Goal: Task Accomplishment & Management: Manage account settings

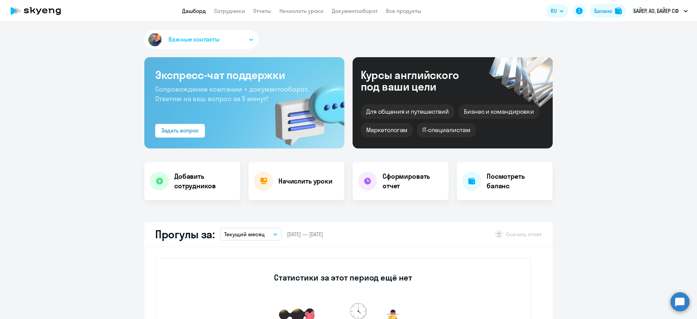
select select "30"
click at [240, 12] on link "Сотрудники" at bounding box center [229, 10] width 31 height 7
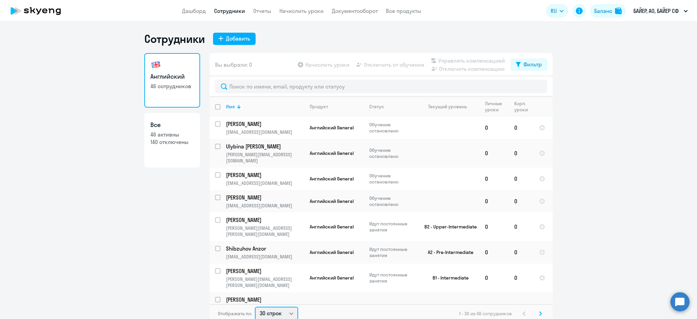
scroll to position [1, 0]
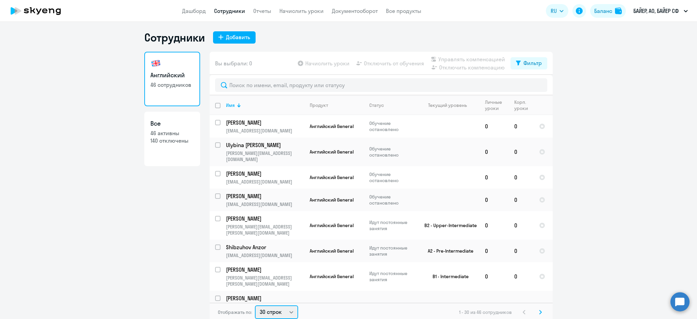
click at [275, 313] on select "30 строк 50 строк 100 строк" at bounding box center [276, 312] width 43 height 14
click at [281, 311] on select "30 строк 50 строк 100 строк" at bounding box center [276, 312] width 43 height 14
select select "50"
click at [255, 305] on select "30 строк 50 строк 100 строк" at bounding box center [276, 312] width 43 height 14
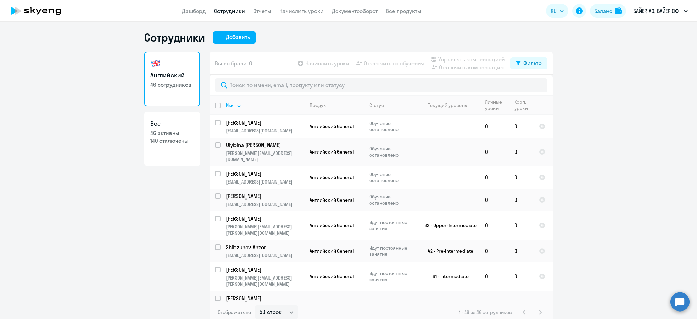
click at [215, 106] on input "deselect all" at bounding box center [222, 110] width 14 height 14
checkbox input "true"
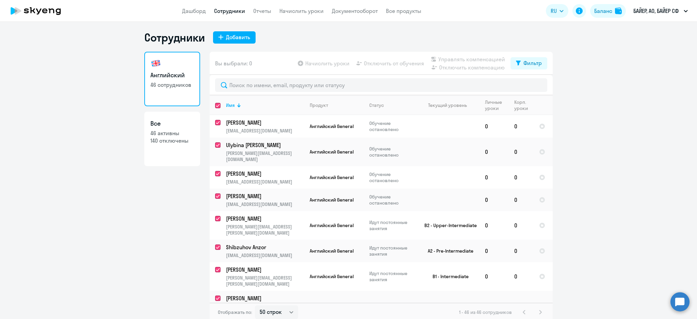
checkbox input "true"
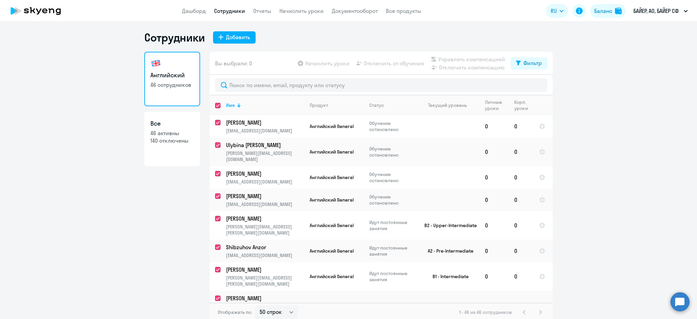
checkbox input "true"
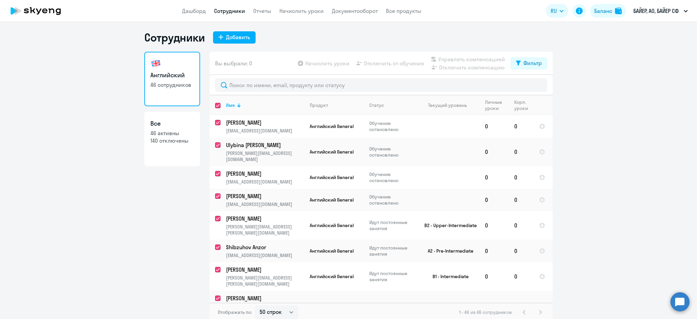
checkbox input "true"
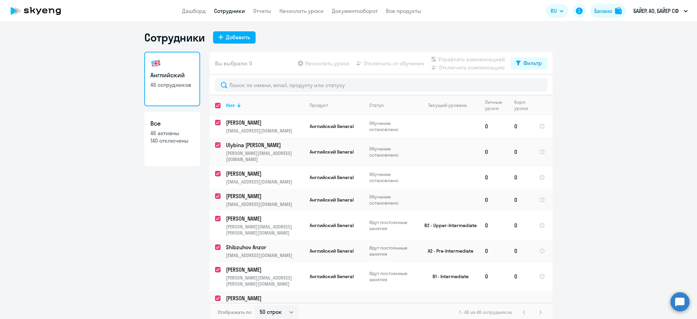
checkbox input "true"
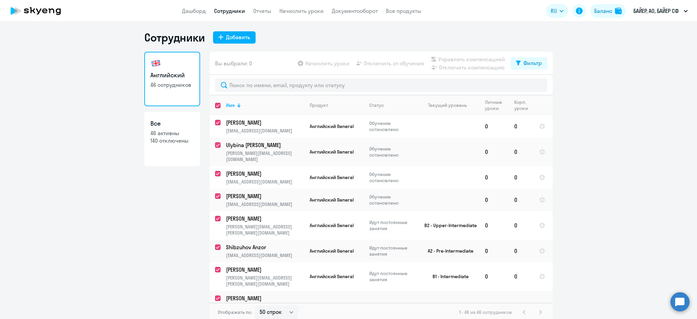
checkbox input "true"
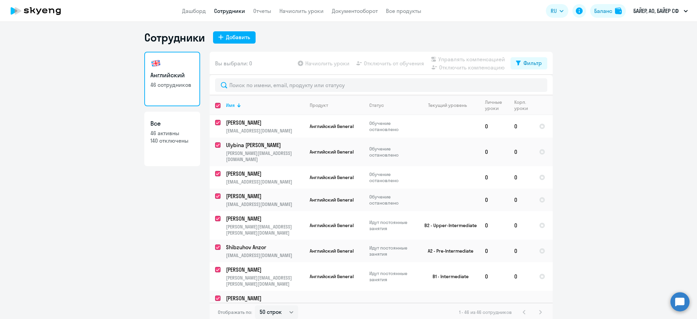
checkbox input "true"
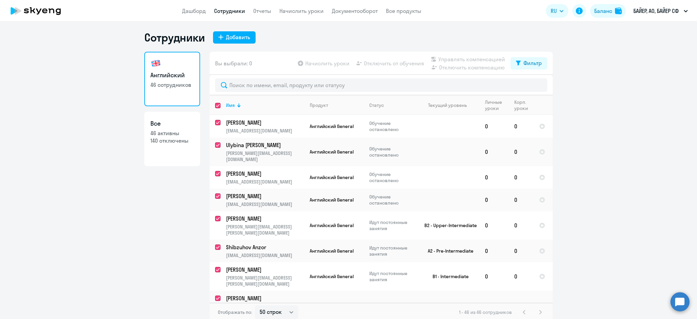
checkbox input "true"
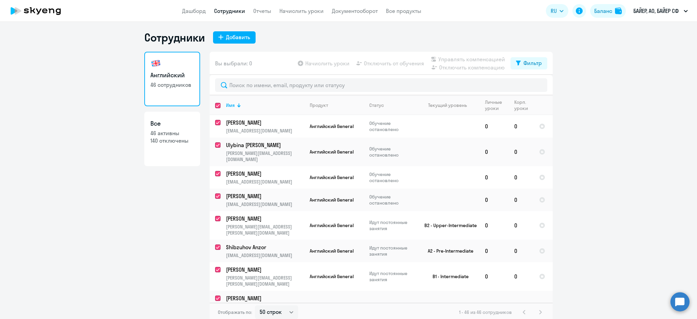
checkbox input "true"
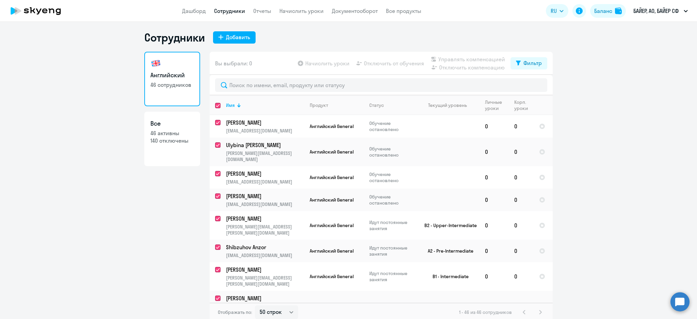
checkbox input "true"
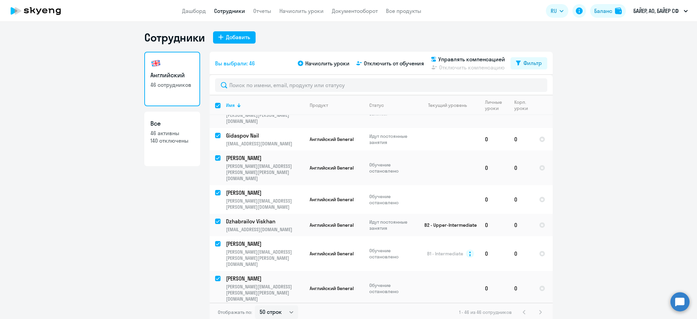
scroll to position [830, 0]
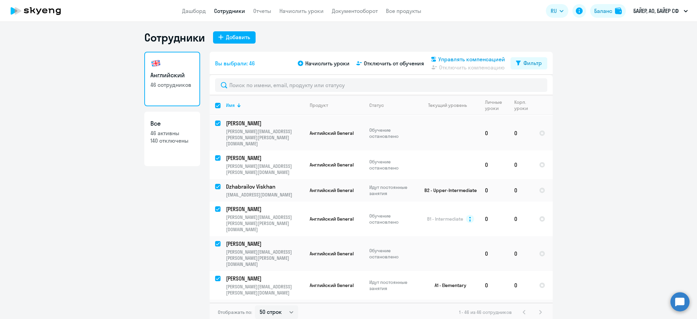
click at [473, 58] on span "Управлять компенсацией" at bounding box center [471, 59] width 67 height 8
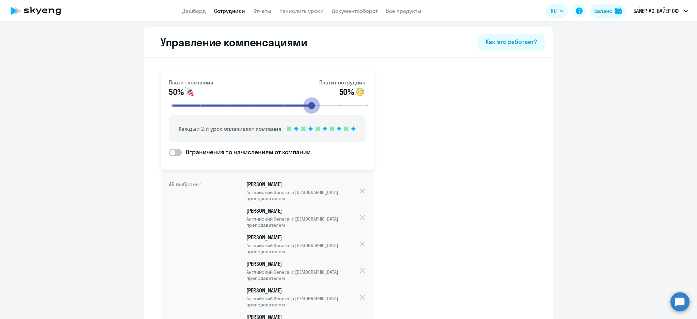
drag, startPoint x: 250, startPoint y: 104, endPoint x: 320, endPoint y: 107, distance: 69.5
click at [320, 107] on input "range" at bounding box center [269, 105] width 211 height 15
drag, startPoint x: 310, startPoint y: 102, endPoint x: 326, endPoint y: 102, distance: 16.3
type input "7"
click at [326, 102] on input "range" at bounding box center [269, 105] width 211 height 15
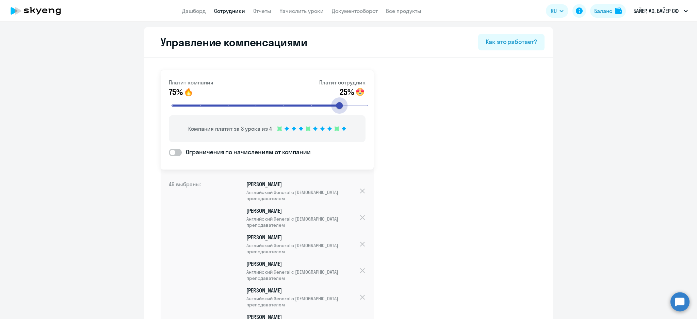
click at [175, 152] on span at bounding box center [175, 152] width 13 height 7
click at [169, 152] on input "Ограничения по начислениям от компании" at bounding box center [168, 152] width 0 height 0
checkbox input "true"
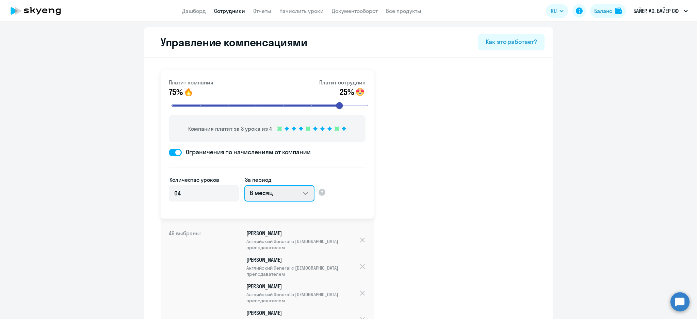
click at [285, 189] on select "В месяц За квартал В год За все время обучения" at bounding box center [279, 193] width 70 height 16
select select "WHOLE_PERIOD"
click at [244, 185] on select "В месяц За квартал В год За все время обучения" at bounding box center [279, 193] width 70 height 16
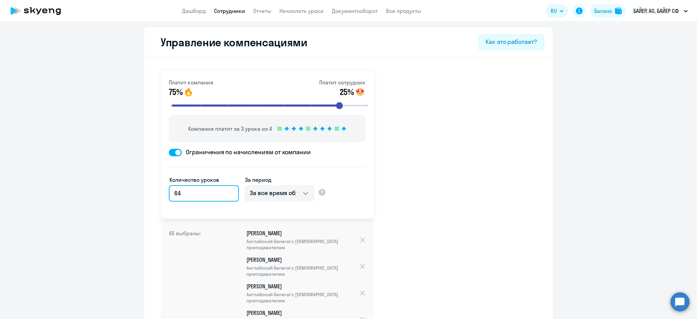
drag, startPoint x: 195, startPoint y: 195, endPoint x: 150, endPoint y: 196, distance: 44.2
type input "24"
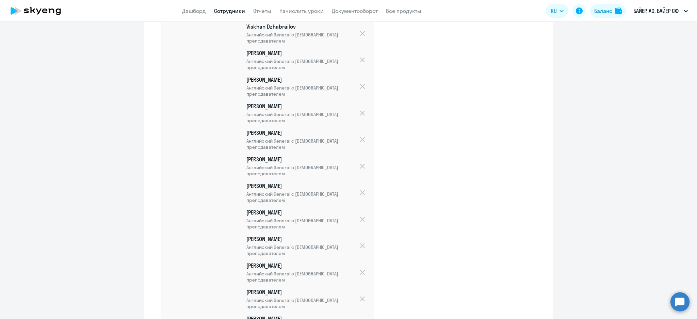
scroll to position [1187, 0]
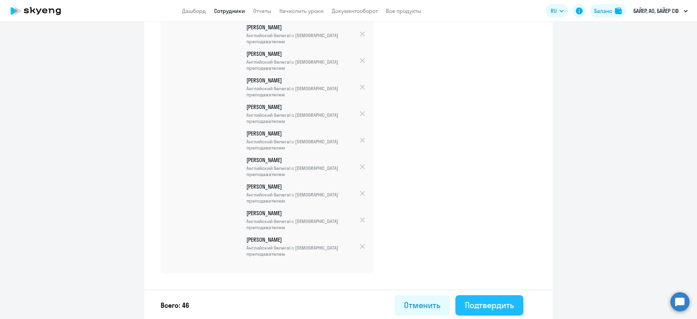
click at [494, 305] on div "Подтвердить" at bounding box center [489, 304] width 49 height 11
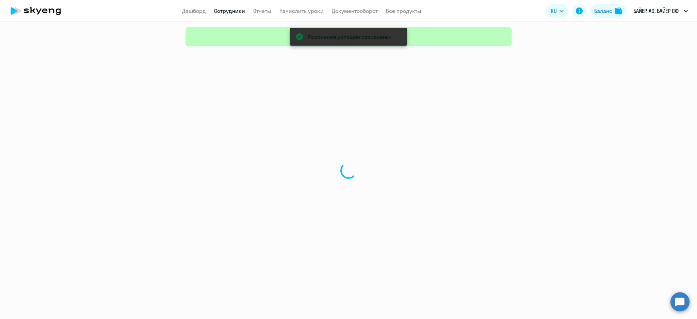
select select "30"
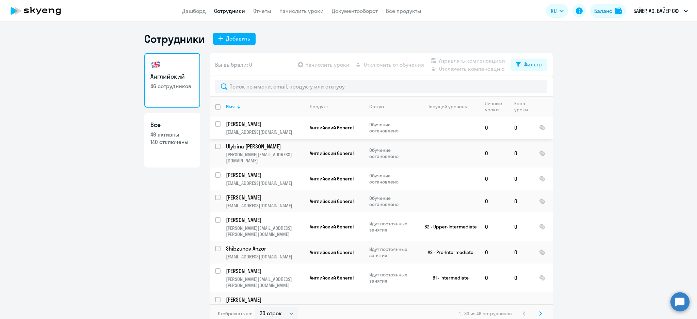
click at [215, 123] on input "select row 42249157" at bounding box center [222, 128] width 14 height 14
click at [215, 124] on input "select row 42249157" at bounding box center [222, 128] width 14 height 14
checkbox input "true"
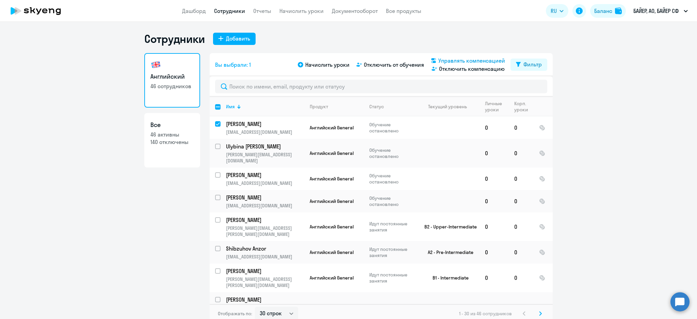
click at [461, 59] on span "Управлять компенсацией" at bounding box center [471, 60] width 67 height 8
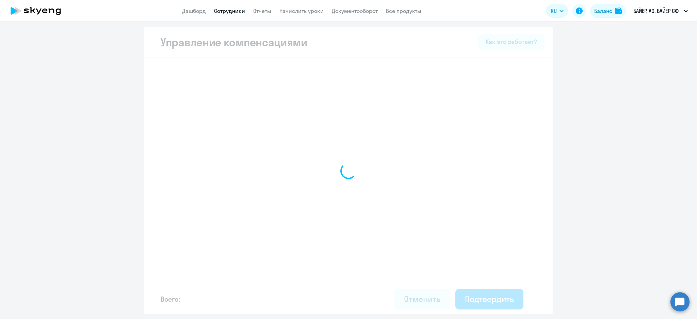
select select "WHOLE_PERIOD"
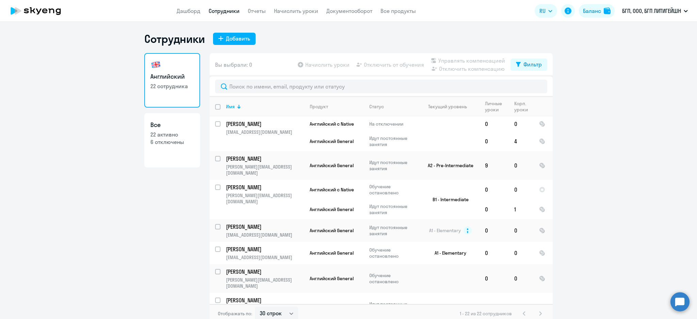
select select "30"
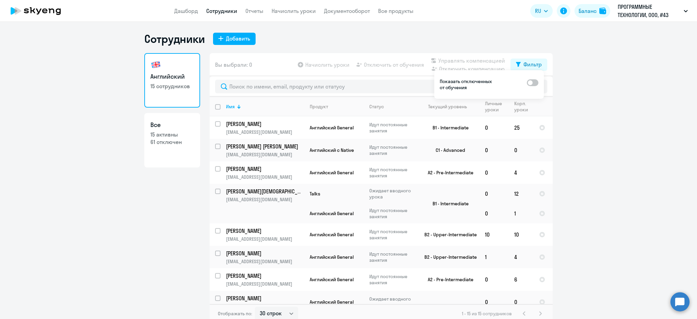
select select "30"
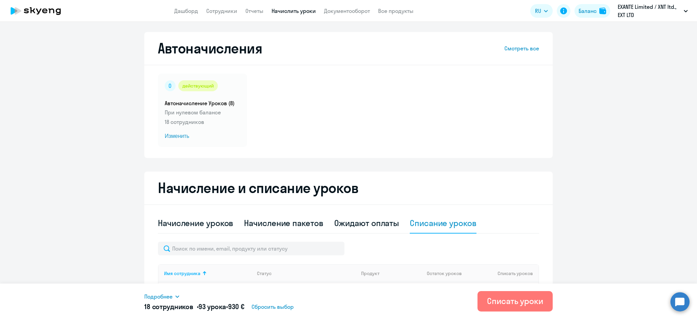
select select "30"
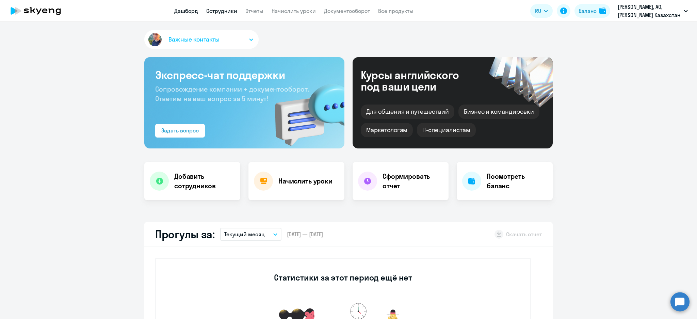
click at [220, 12] on link "Сотрудники" at bounding box center [221, 10] width 31 height 7
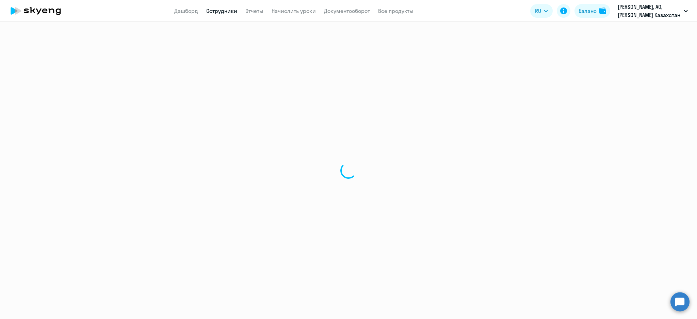
select select "30"
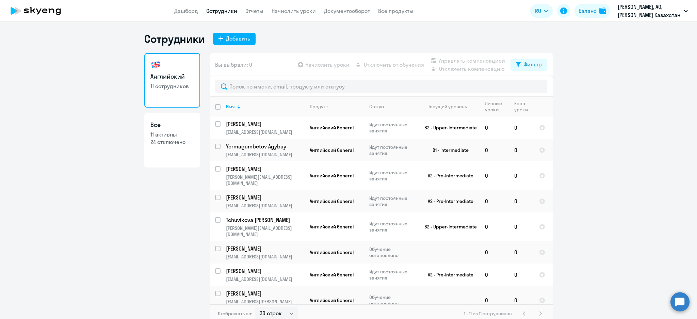
click at [215, 106] on input "deselect all" at bounding box center [222, 111] width 14 height 14
checkbox input "true"
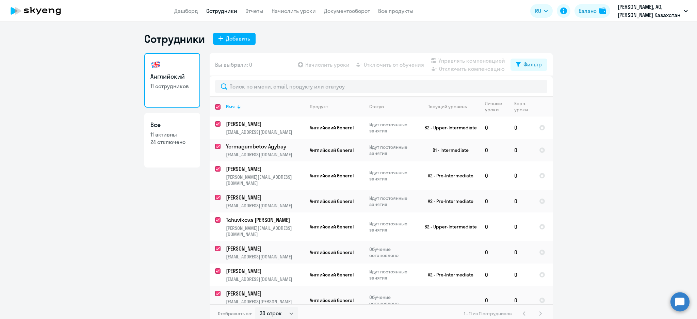
checkbox input "true"
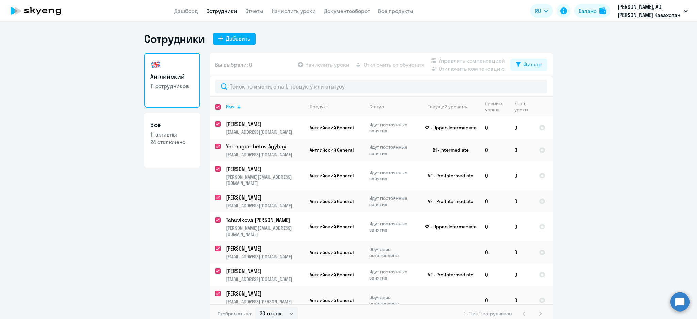
checkbox input "true"
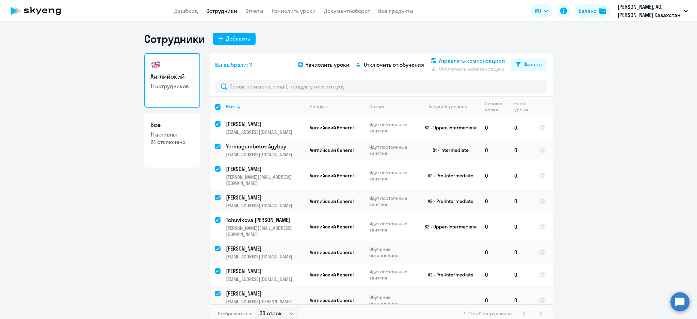
click at [462, 58] on span "Управлять компенсацией" at bounding box center [471, 60] width 67 height 8
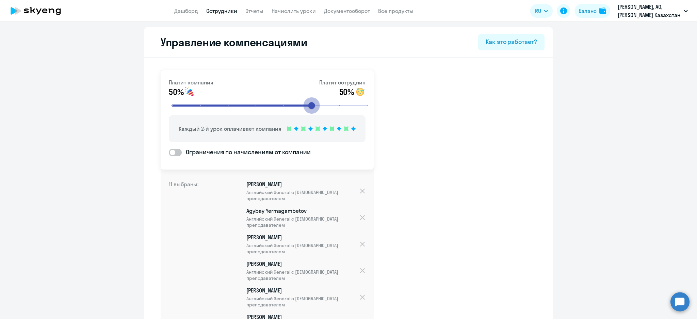
drag, startPoint x: 257, startPoint y: 105, endPoint x: 313, endPoint y: 105, distance: 56.1
click at [313, 105] on input "range" at bounding box center [269, 105] width 211 height 15
drag, startPoint x: 311, startPoint y: 105, endPoint x: 322, endPoint y: 105, distance: 10.9
click at [322, 105] on input "range" at bounding box center [269, 105] width 211 height 15
type input "7"
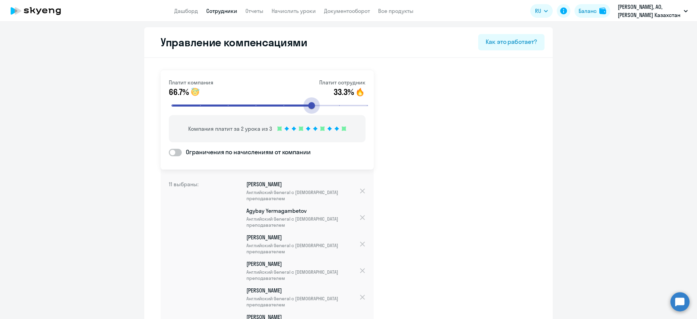
click at [323, 105] on input "range" at bounding box center [269, 105] width 211 height 15
click at [182, 151] on span "Ограничения по начислениям от компании" at bounding box center [246, 152] width 129 height 9
click at [169, 152] on input "Ограничения по начислениям от компании" at bounding box center [168, 152] width 0 height 0
checkbox input "true"
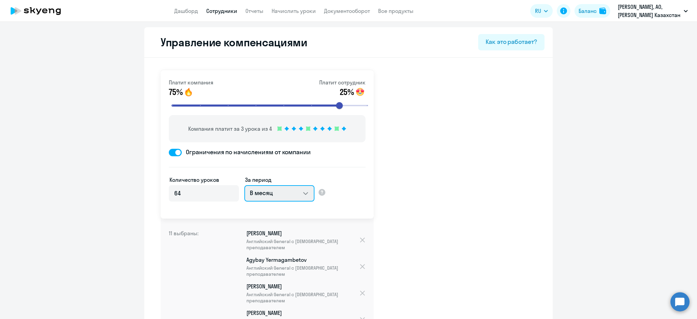
click at [305, 191] on select "В месяц За квартал В год За все время обучения" at bounding box center [279, 193] width 70 height 16
select select "WHOLE_PERIOD"
click at [244, 185] on select "В месяц За квартал В год За все время обучения" at bounding box center [279, 193] width 70 height 16
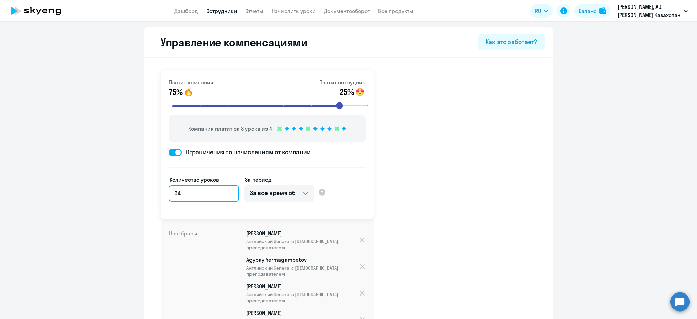
drag, startPoint x: 182, startPoint y: 194, endPoint x: 148, endPoint y: 197, distance: 34.1
click at [163, 195] on div "Платит компания 75% Платит сотрудник 25% Компания платит за 3 урока из 4 Ограни…" at bounding box center [267, 144] width 213 height 148
type input "24"
click at [394, 170] on div "Платит компания 75% Платит сотрудник 25% Компания платит за 3 урока из 4 Ограни…" at bounding box center [348, 318] width 408 height 521
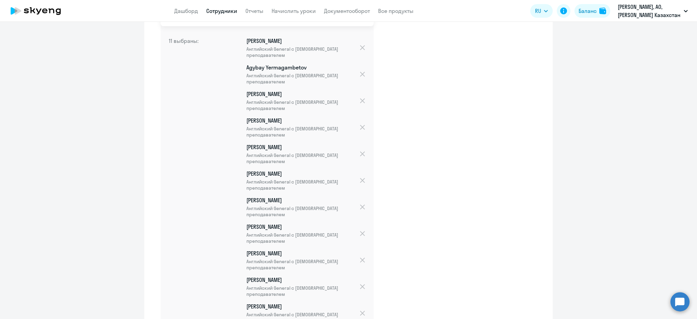
scroll to position [259, 0]
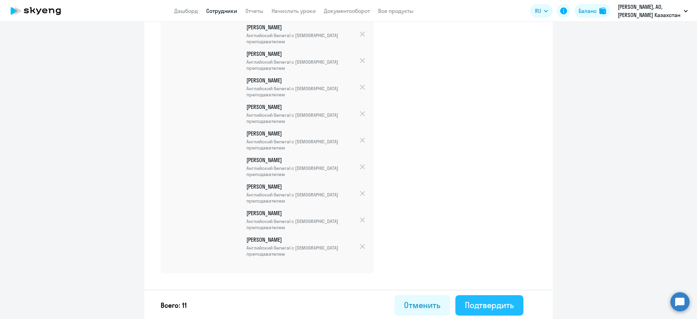
click at [498, 304] on div "Подтвердить" at bounding box center [489, 304] width 49 height 11
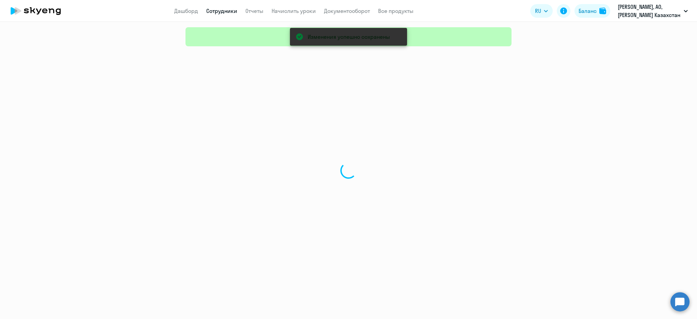
select select "30"
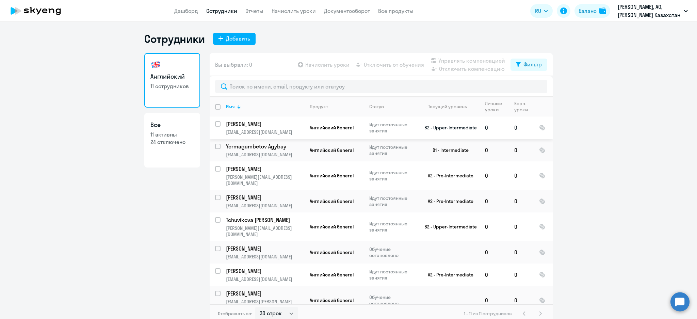
click at [215, 121] on input "select row 40697663" at bounding box center [222, 128] width 14 height 14
checkbox input "true"
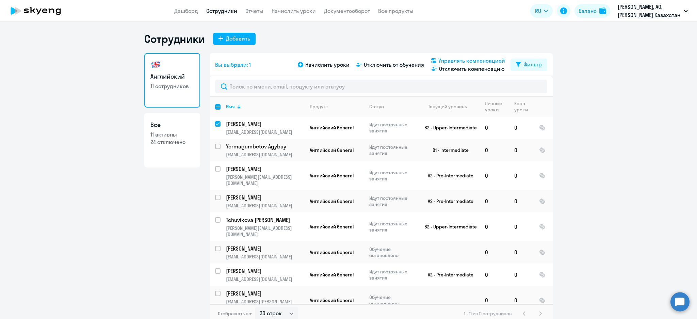
click at [458, 58] on span "Управлять компенсацией" at bounding box center [471, 60] width 67 height 8
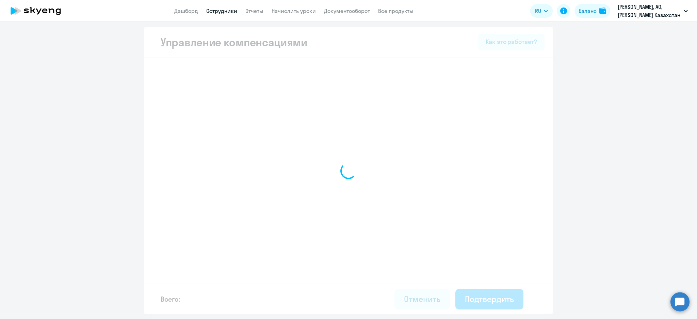
select select "WHOLE_PERIOD"
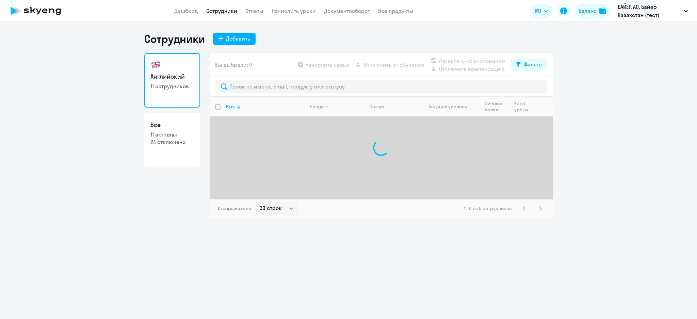
select select "30"
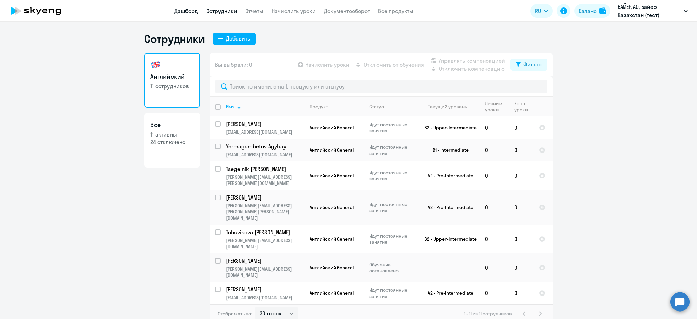
click at [190, 11] on link "Дашборд" at bounding box center [186, 10] width 24 height 7
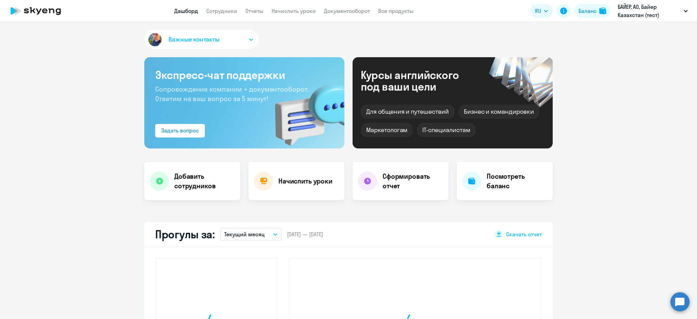
click at [216, 7] on app-menu-item-link "Сотрудники" at bounding box center [221, 11] width 31 height 9
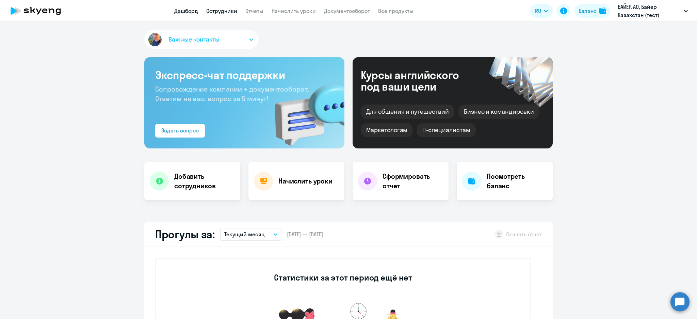
click at [233, 7] on link "Сотрудники" at bounding box center [221, 10] width 31 height 7
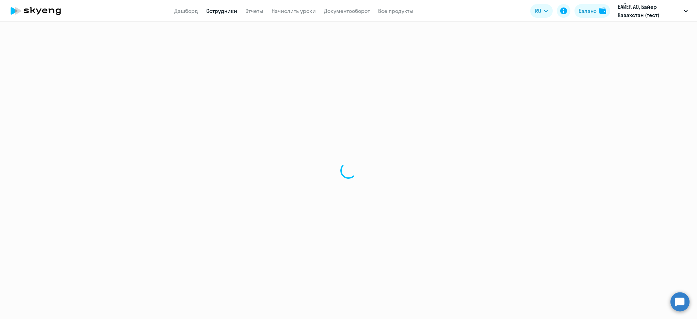
select select "30"
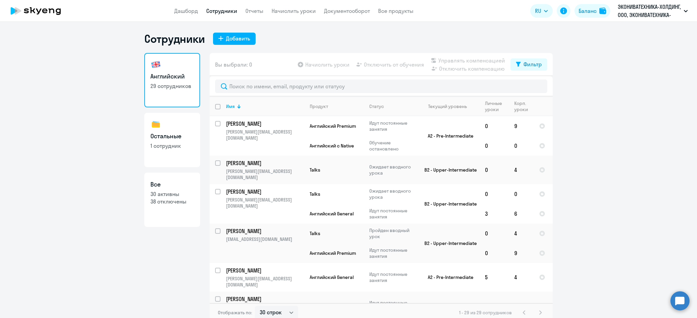
select select "30"
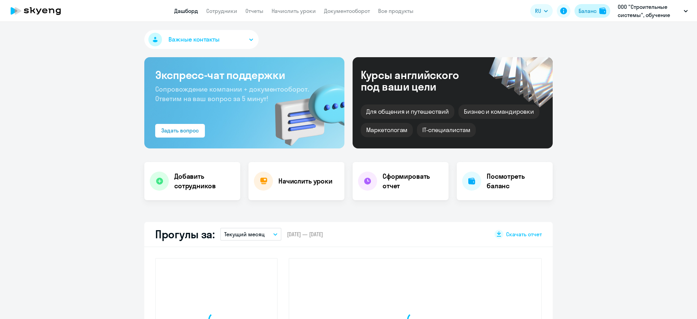
click at [591, 9] on div "Баланс" at bounding box center [587, 11] width 18 height 8
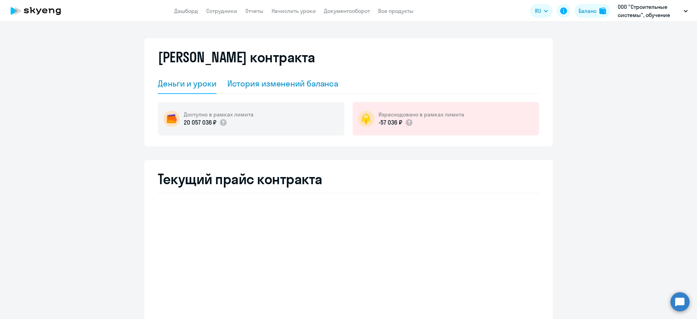
select select "english_adult_not_native_speaker"
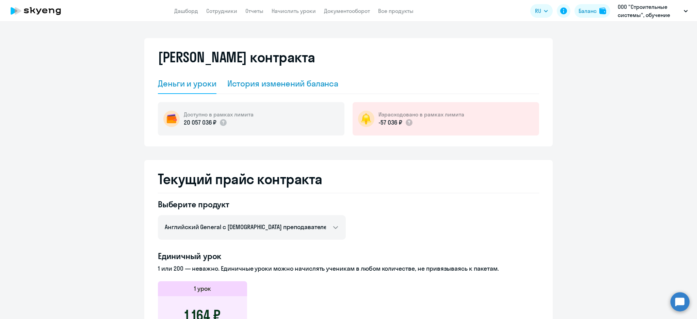
click at [301, 83] on div "История изменений баланса" at bounding box center [282, 83] width 111 height 11
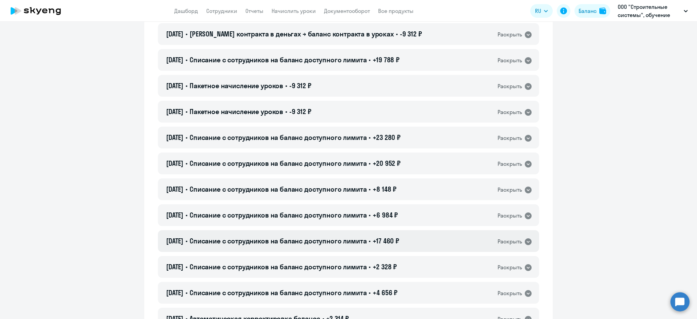
scroll to position [227, 0]
